Goal: Task Accomplishment & Management: Complete application form

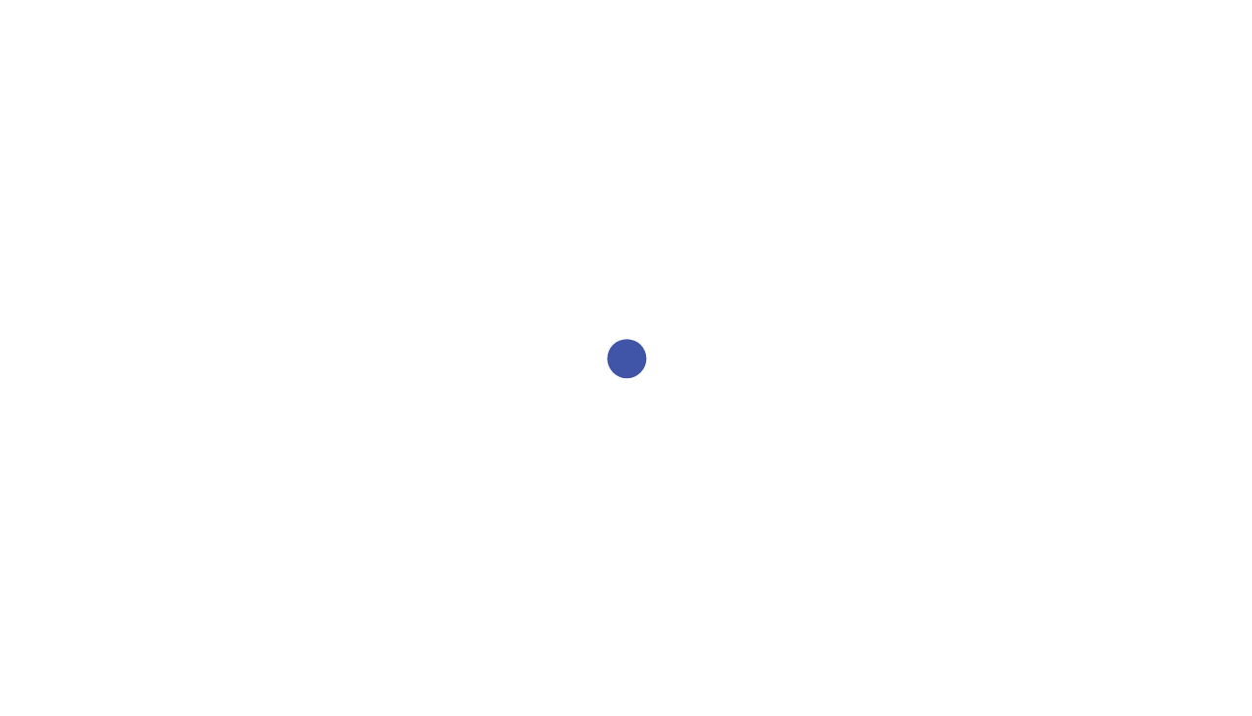
select select "2bed604d-1099-4043-b1bc-2365e8740244"
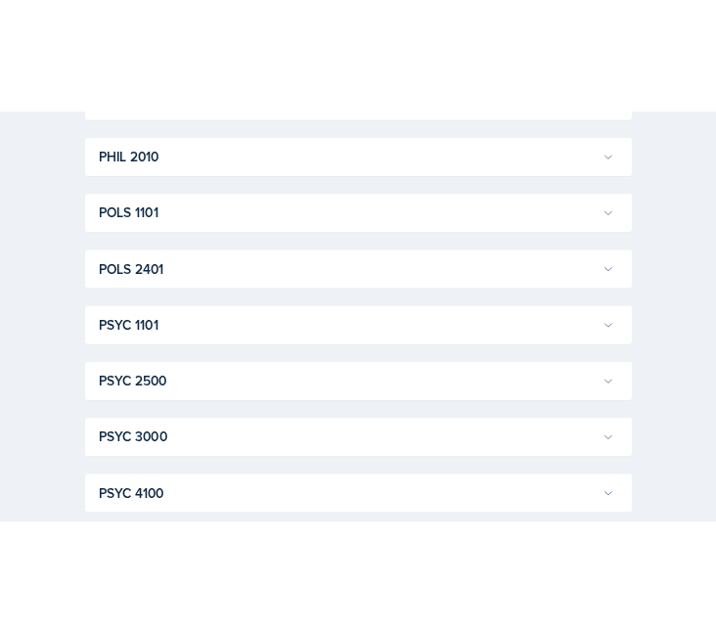
scroll to position [2447, 0]
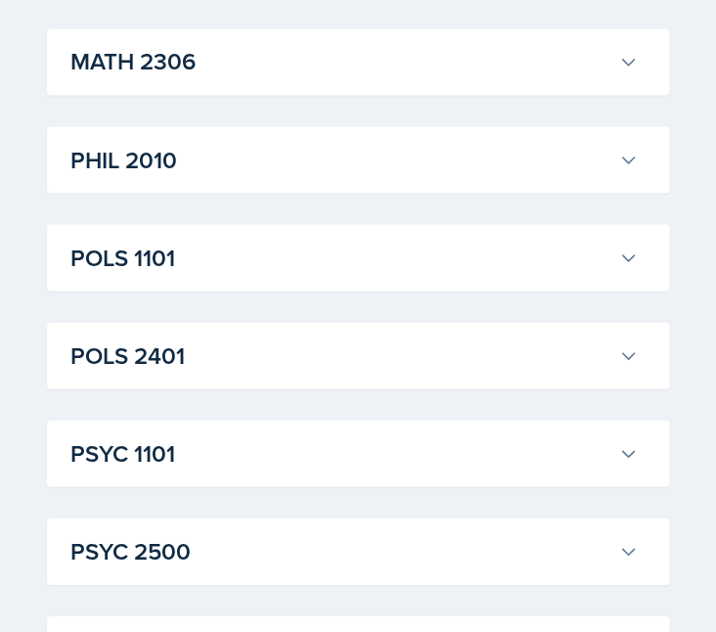
click at [403, 46] on h3 "MATH 2306" at bounding box center [340, 61] width 540 height 35
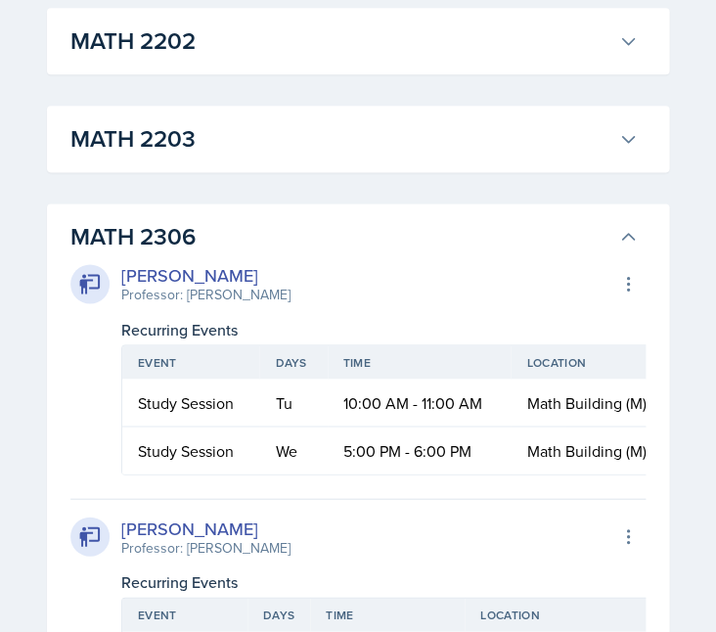
scroll to position [2034, 0]
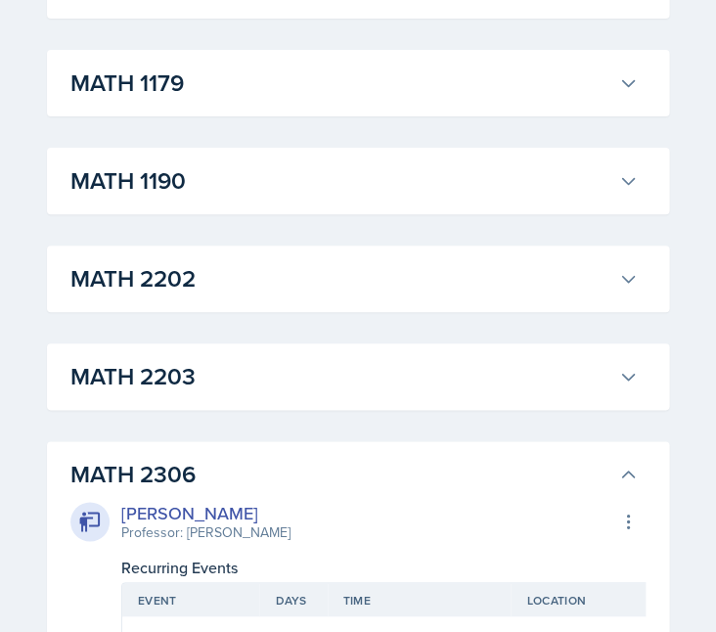
click at [391, 384] on h3 "MATH 2203" at bounding box center [340, 376] width 540 height 35
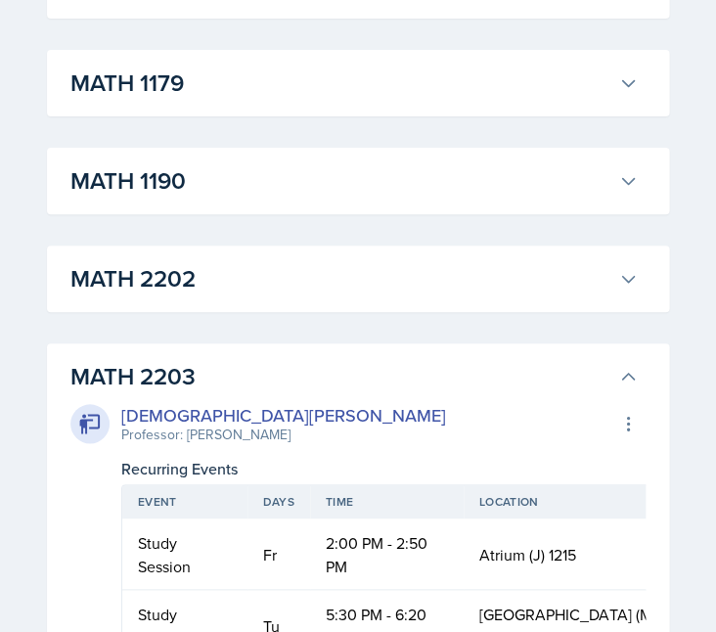
click at [371, 303] on div "MATH 2202 [PERSON_NAME] Professor: [PERSON_NAME] Export to Google Calendar Recu…" at bounding box center [358, 279] width 623 height 67
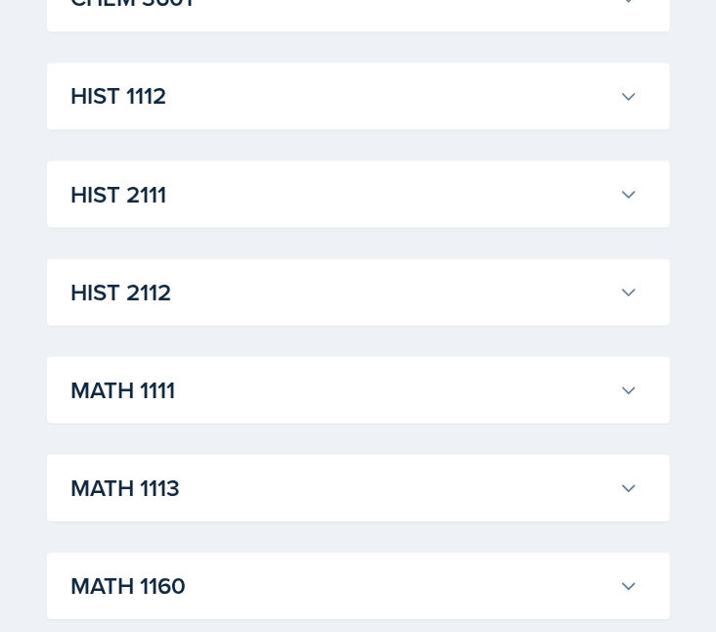
click at [248, 298] on h3 "HIST 2112" at bounding box center [340, 291] width 540 height 35
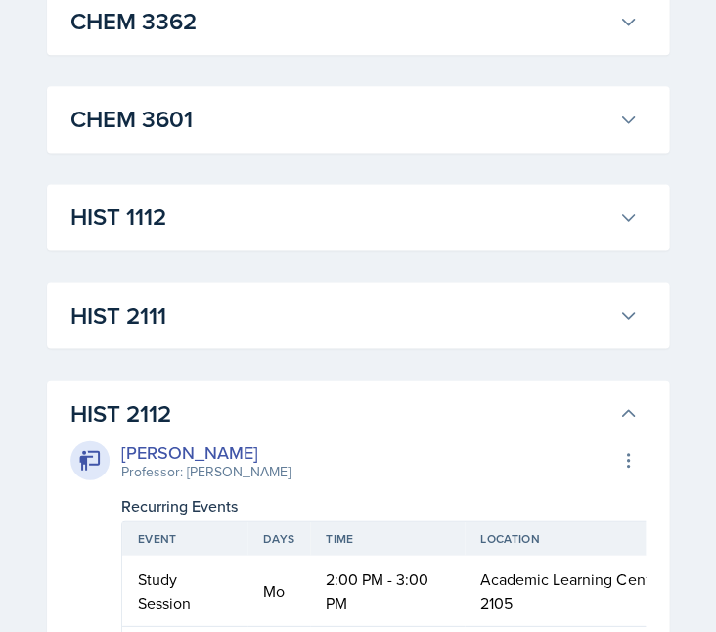
click at [224, 309] on h3 "HIST 2111" at bounding box center [340, 315] width 540 height 35
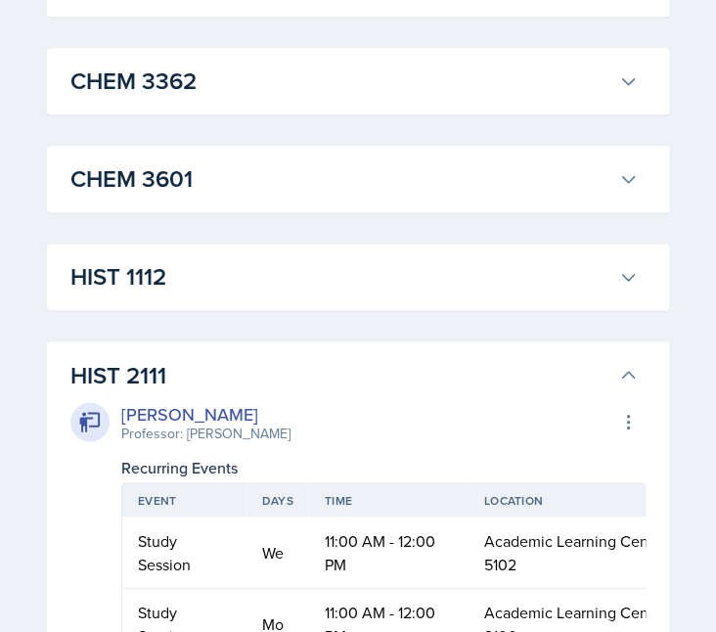
click at [215, 273] on h3 "HIST 1112" at bounding box center [340, 276] width 540 height 35
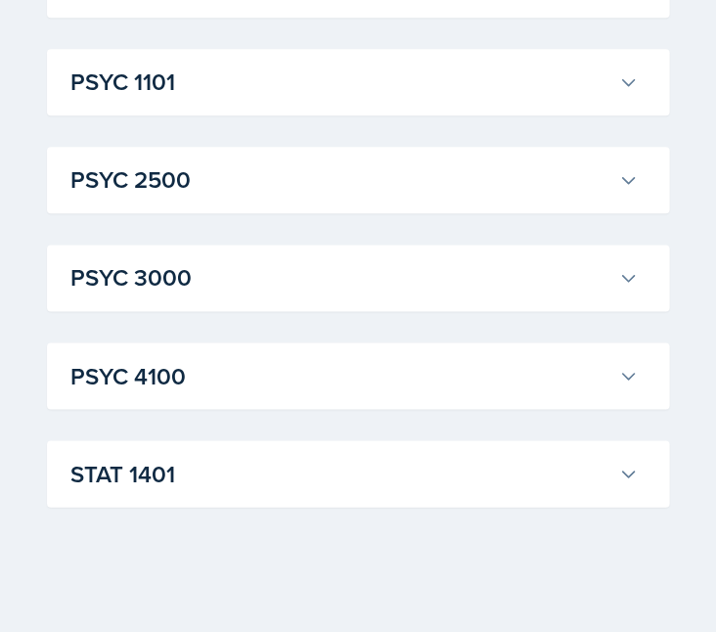
scroll to position [6501, 0]
click at [203, 446] on div "STAT [GEOGRAPHIC_DATA][PERSON_NAME] Professor: [PERSON_NAME] Export to Google C…" at bounding box center [358, 473] width 623 height 67
click at [203, 488] on h3 "STAT 1401" at bounding box center [340, 473] width 540 height 35
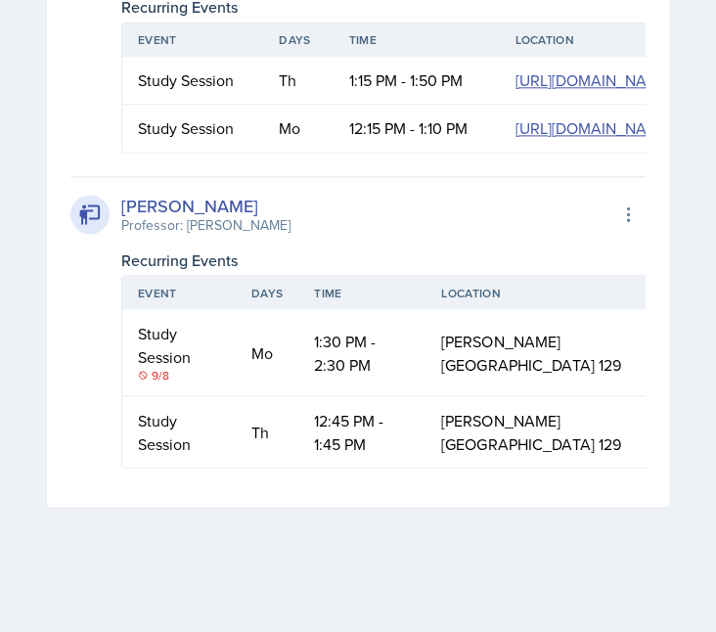
scroll to position [9963, 0]
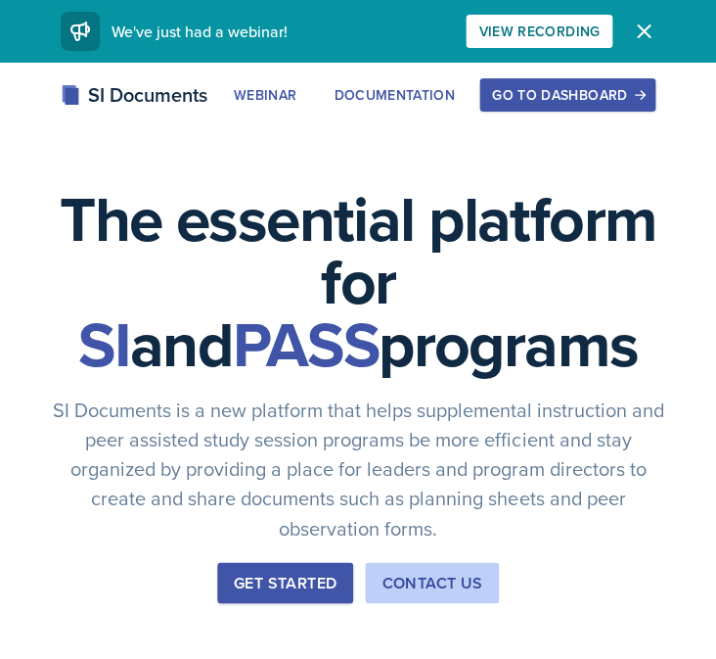
click at [541, 97] on div "Go to Dashboard" at bounding box center [567, 95] width 151 height 16
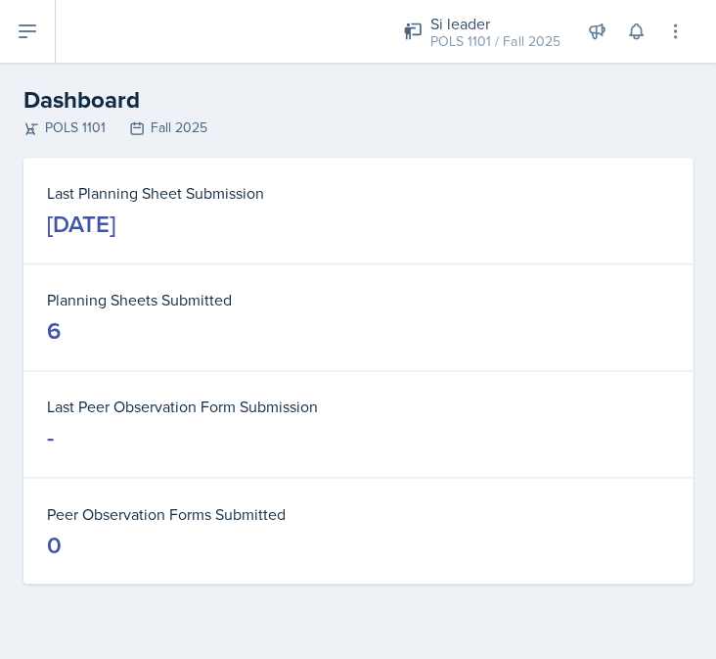
click at [25, 51] on button at bounding box center [28, 31] width 56 height 63
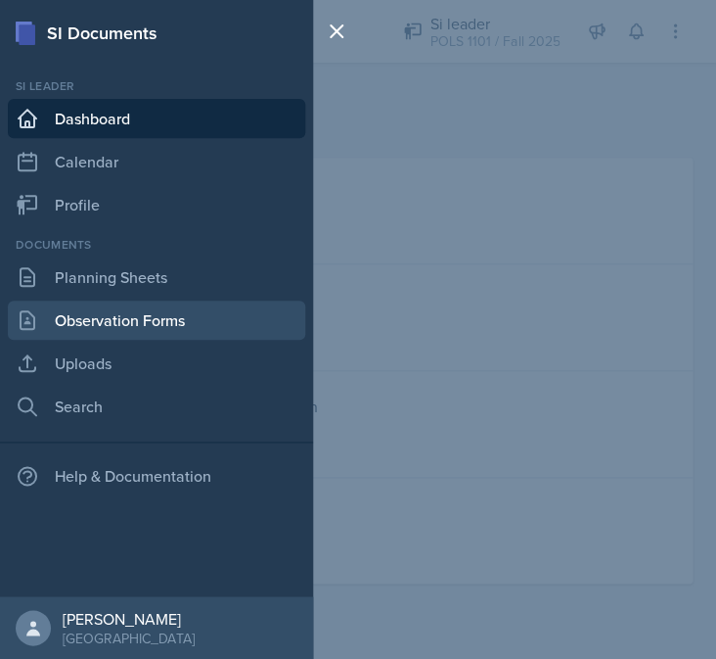
click at [128, 311] on link "Observation Forms" at bounding box center [157, 319] width 298 height 39
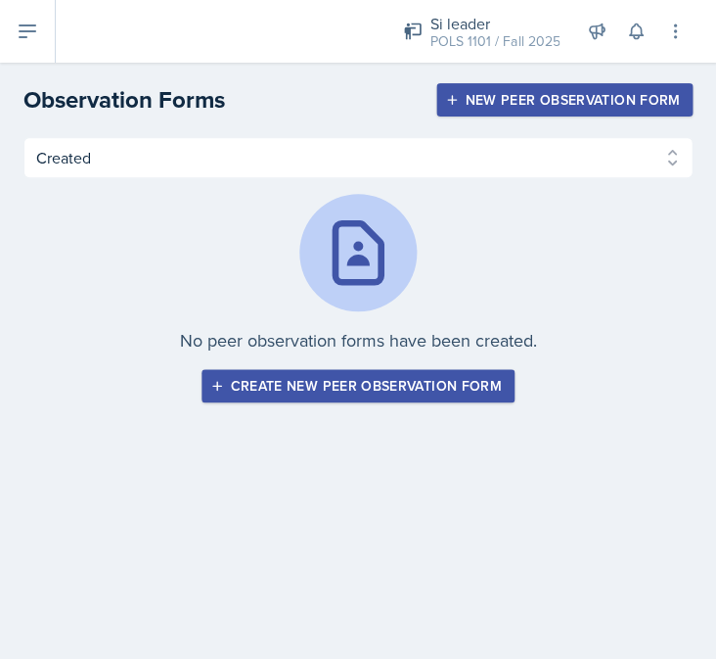
click at [536, 103] on div "New Peer Observation Form" at bounding box center [564, 100] width 231 height 16
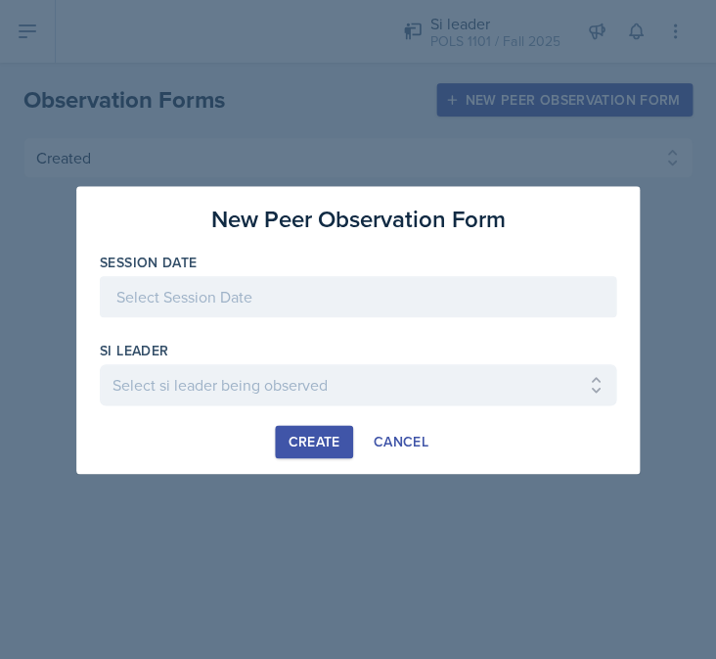
click at [313, 299] on div at bounding box center [358, 296] width 517 height 41
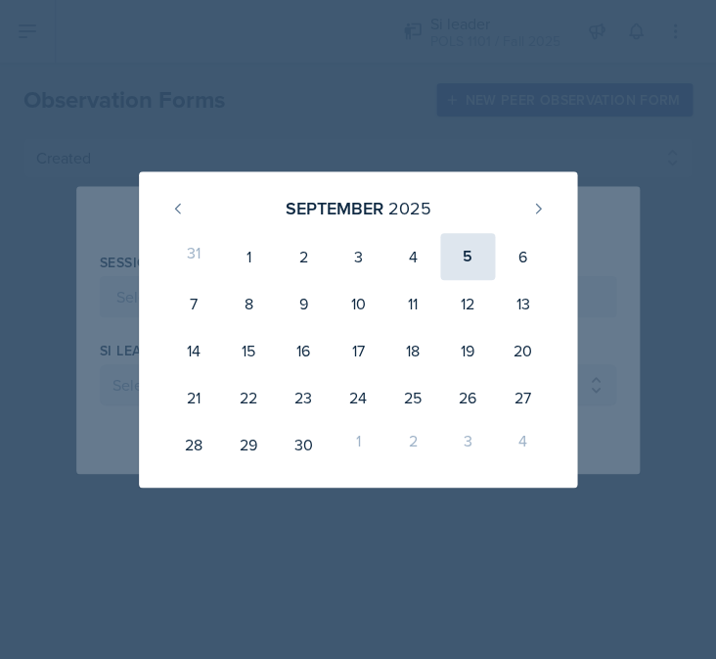
click at [484, 262] on div "5" at bounding box center [467, 256] width 55 height 47
type input "September 5th, 2025"
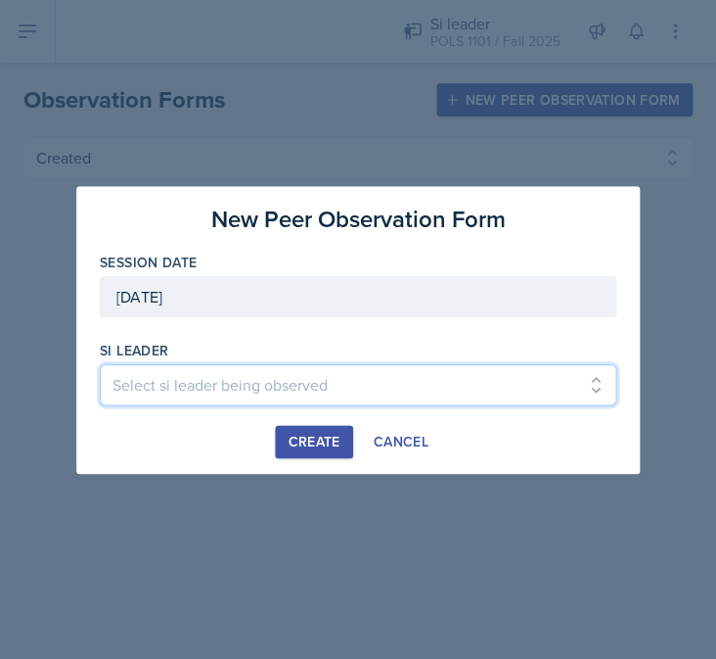
select select "e9f12f22-c5ce-4f7b-bd07-8ec674afb32a"
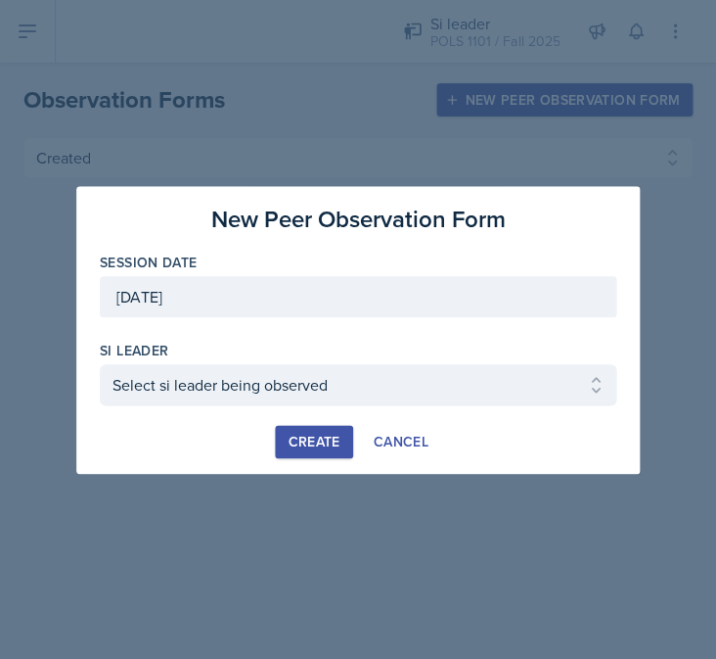
click at [330, 435] on div "Create" at bounding box center [314, 442] width 52 height 16
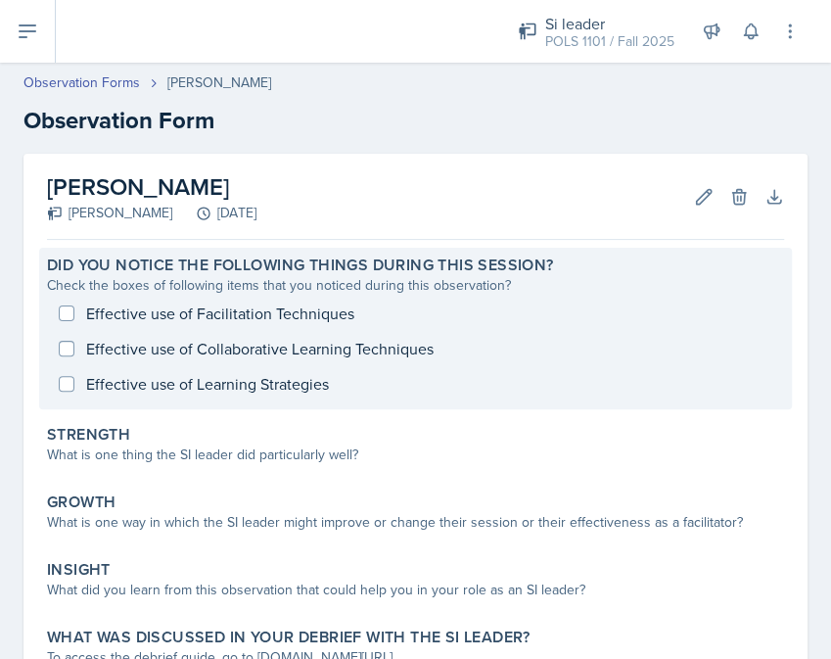
scroll to position [75, 0]
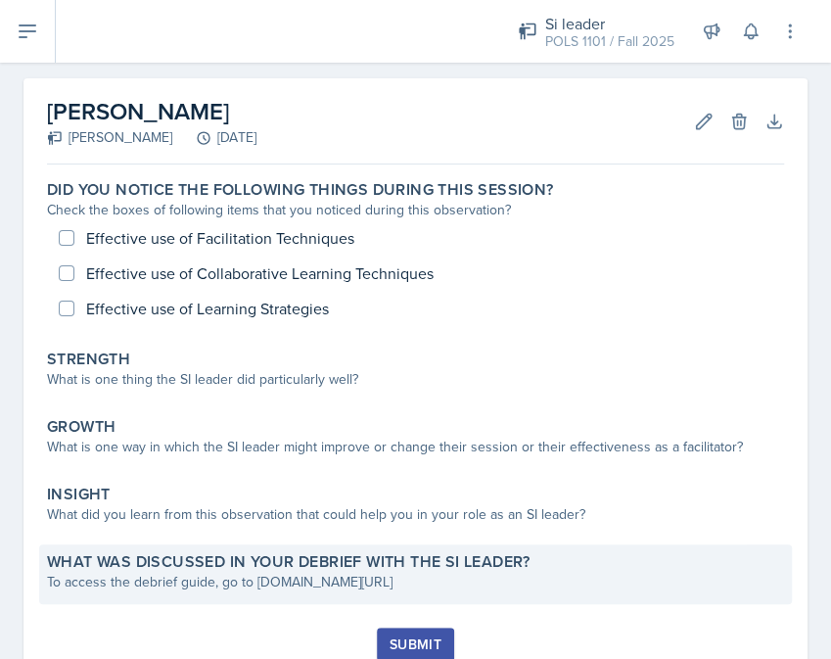
drag, startPoint x: 254, startPoint y: 577, endPoint x: 464, endPoint y: 578, distance: 209.5
click at [464, 578] on div "To access the debrief guide, go to www.tinyurl.com/obsvdebriefguide" at bounding box center [415, 582] width 737 height 21
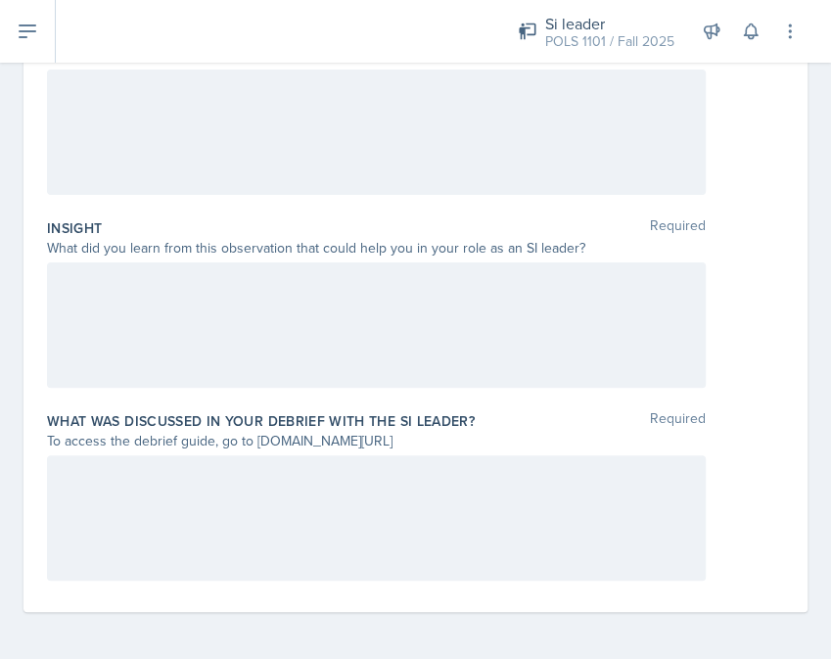
scroll to position [607, 0]
drag, startPoint x: 461, startPoint y: 443, endPoint x: 254, endPoint y: 439, distance: 207.6
click at [254, 439] on div "To access the debrief guide, go to www.tinyurl.com/obsvdebriefguide" at bounding box center [376, 441] width 659 height 21
copy div "www.tinyurl.com/obsvdebriefguide"
